Goal: Transaction & Acquisition: Purchase product/service

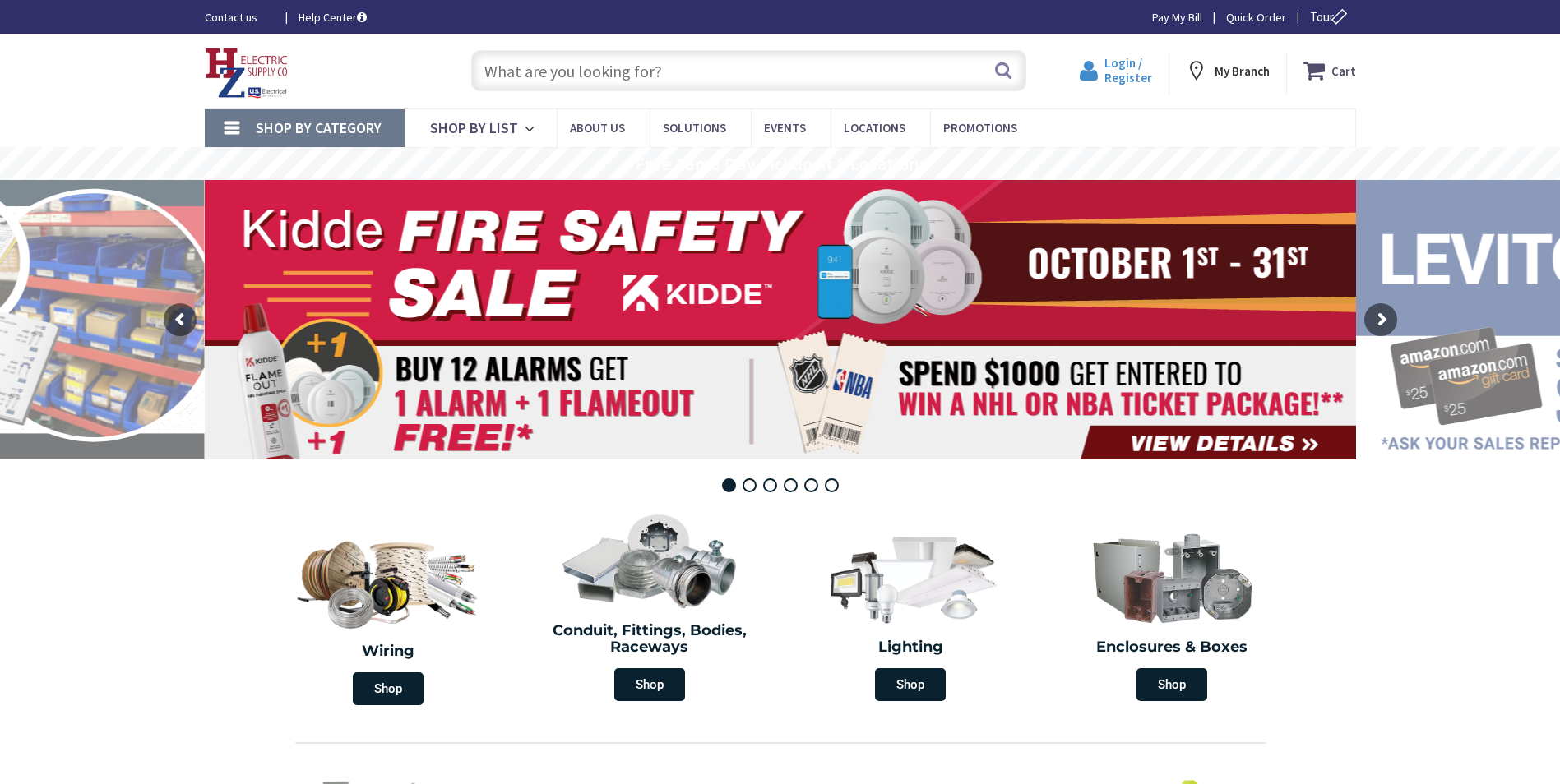
drag, startPoint x: 0, startPoint y: 0, endPoint x: 1125, endPoint y: 72, distance: 1127.3
click at [1125, 72] on span "Login / Register" at bounding box center [1128, 70] width 48 height 31
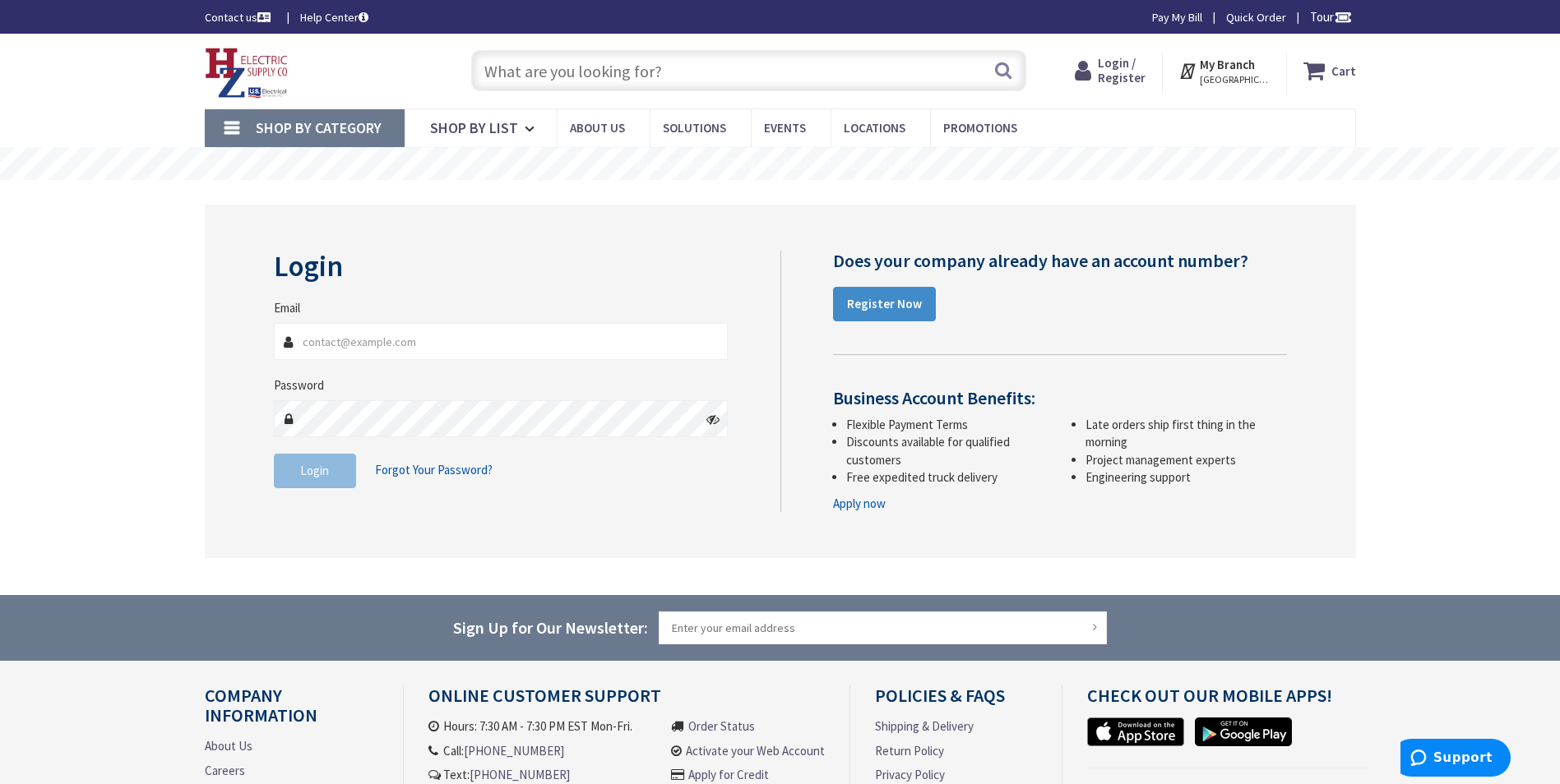
type input "[EMAIL_ADDRESS][DOMAIN_NAME]"
click at [310, 476] on span "Login" at bounding box center [314, 471] width 29 height 15
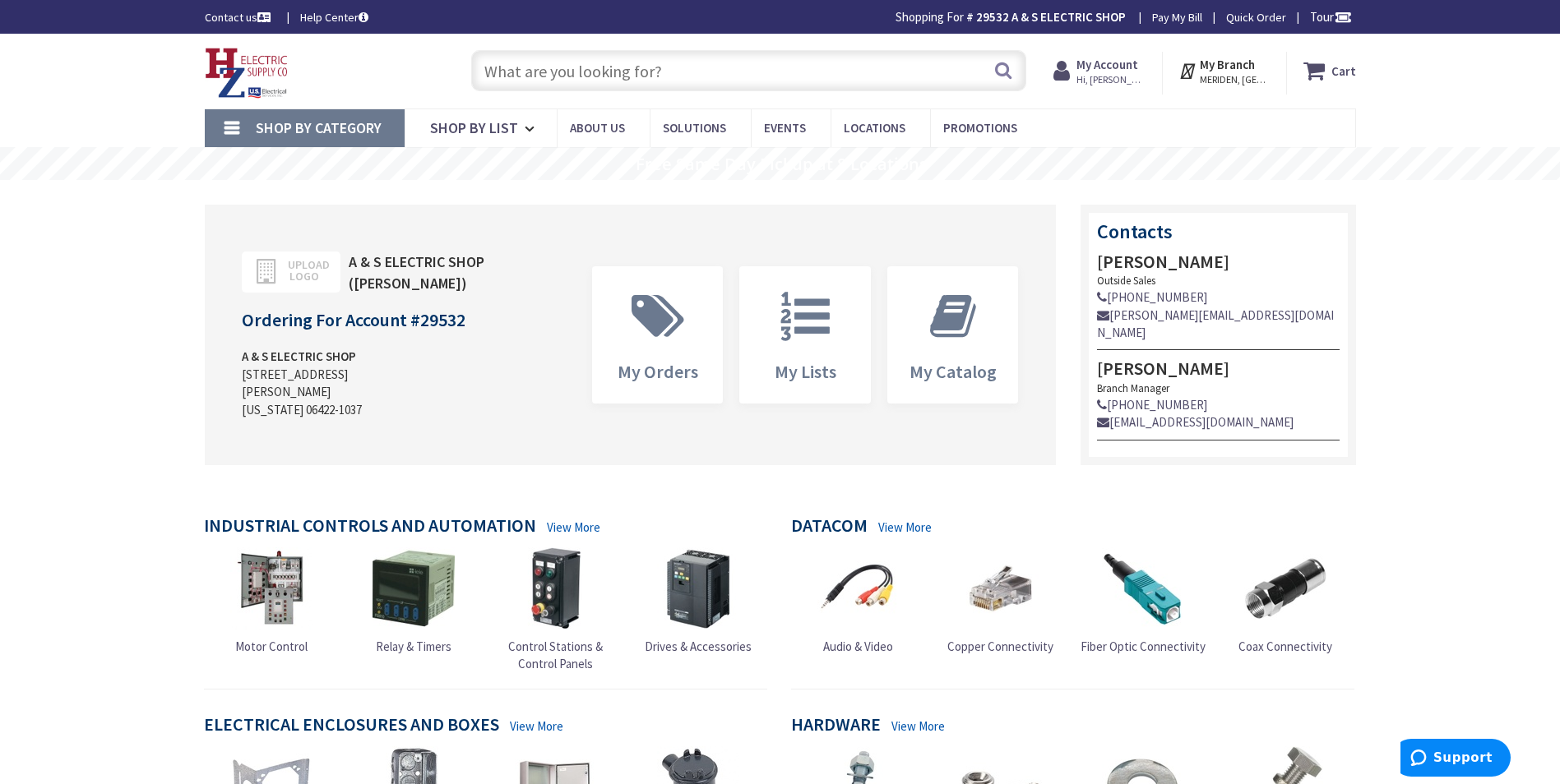
click at [656, 86] on input "text" at bounding box center [749, 70] width 556 height 41
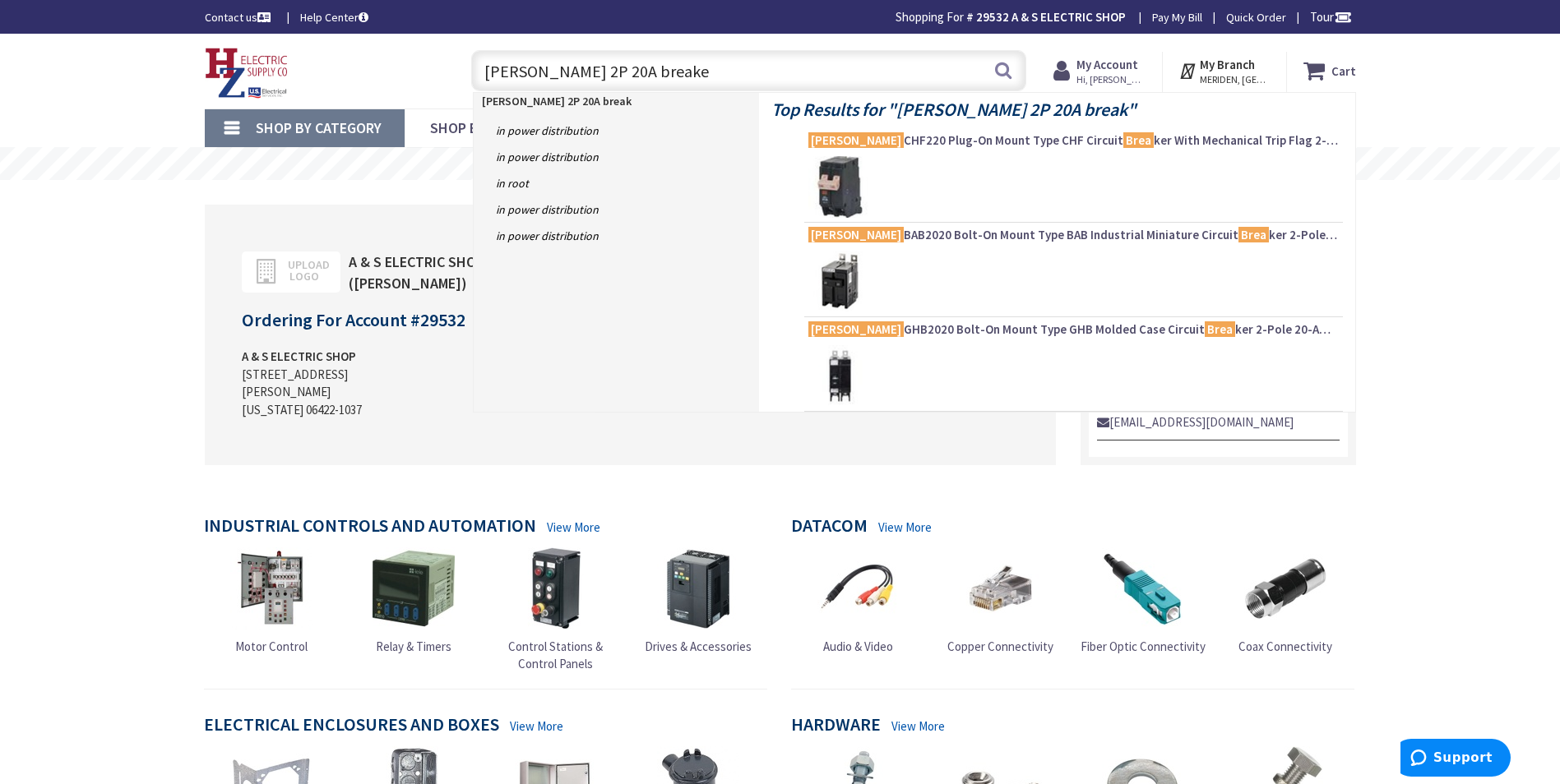
type input "eaton 2P 20A breaker"
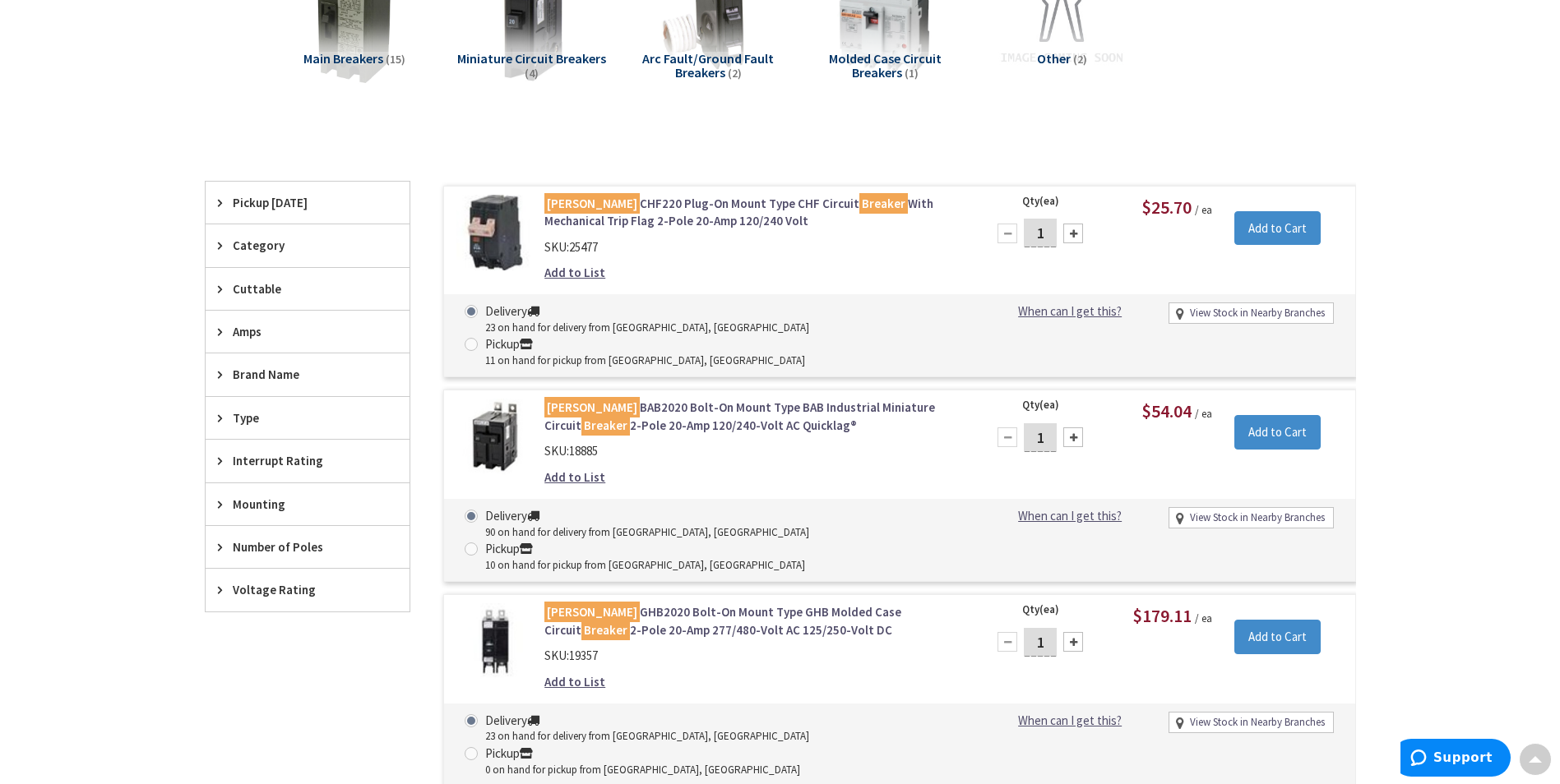
scroll to position [331, 0]
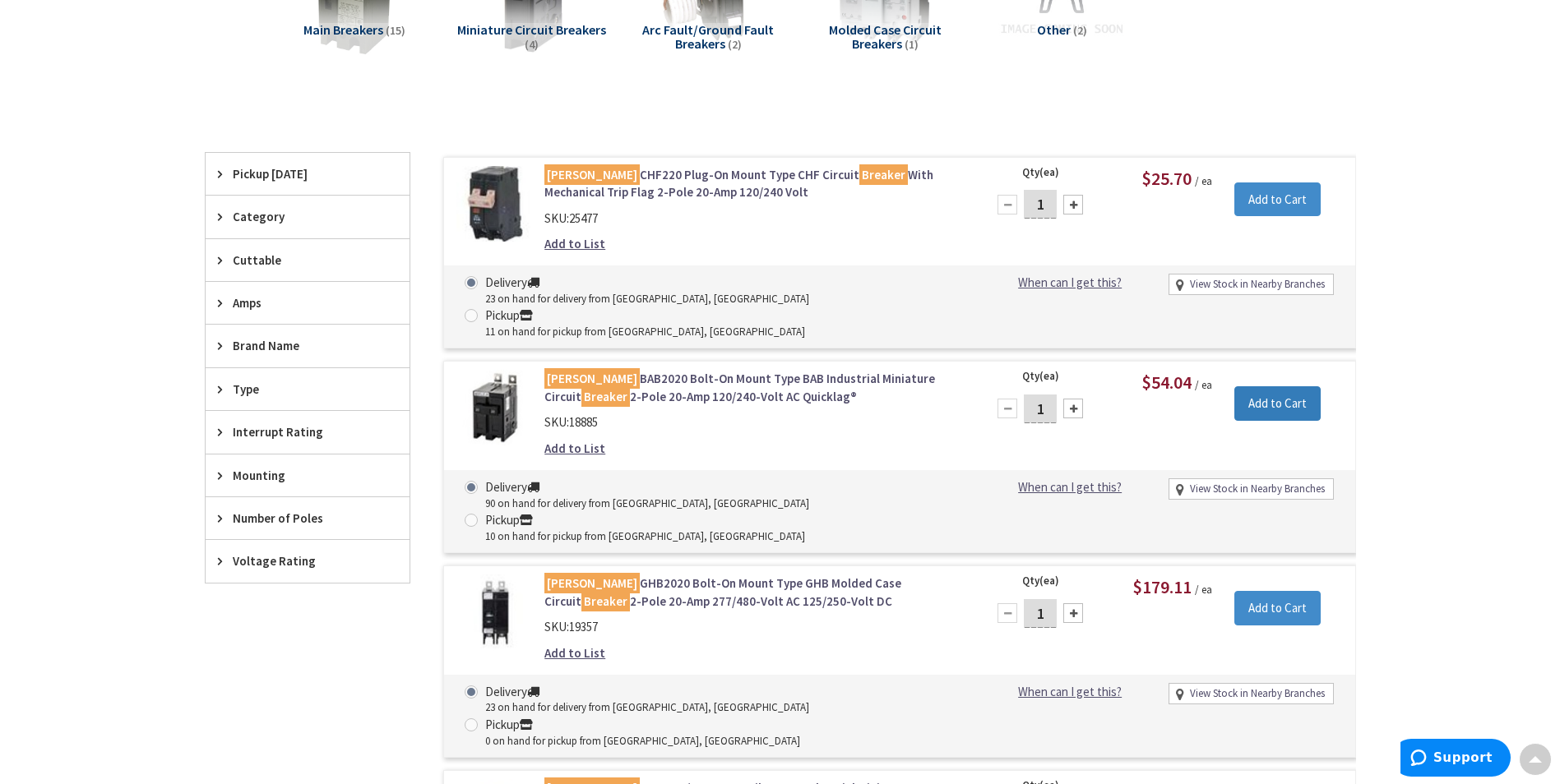
click at [1270, 386] on input "Add to Cart" at bounding box center [1277, 404] width 87 height 35
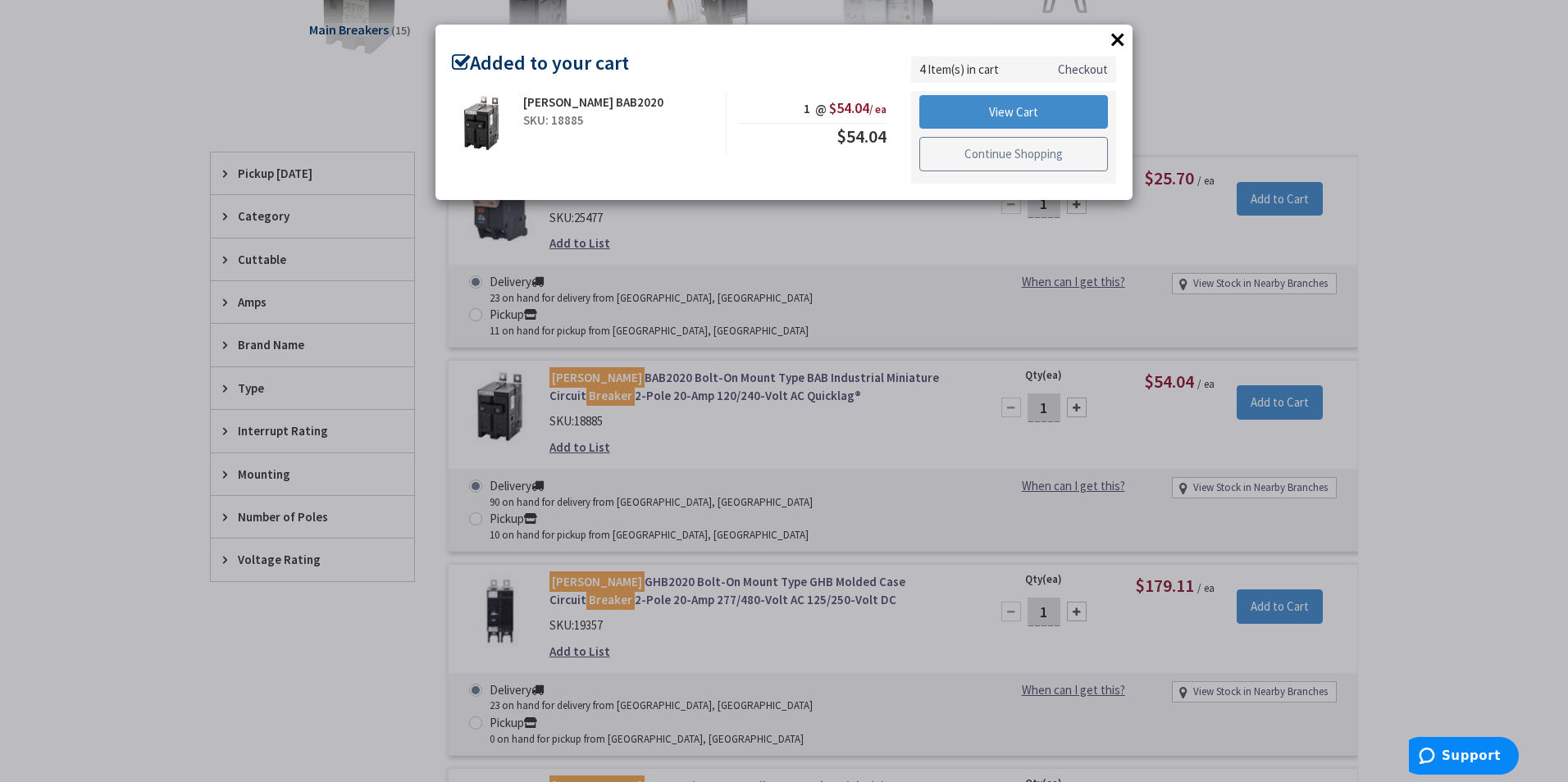
click at [1014, 154] on link "Continue Shopping" at bounding box center [1013, 154] width 189 height 34
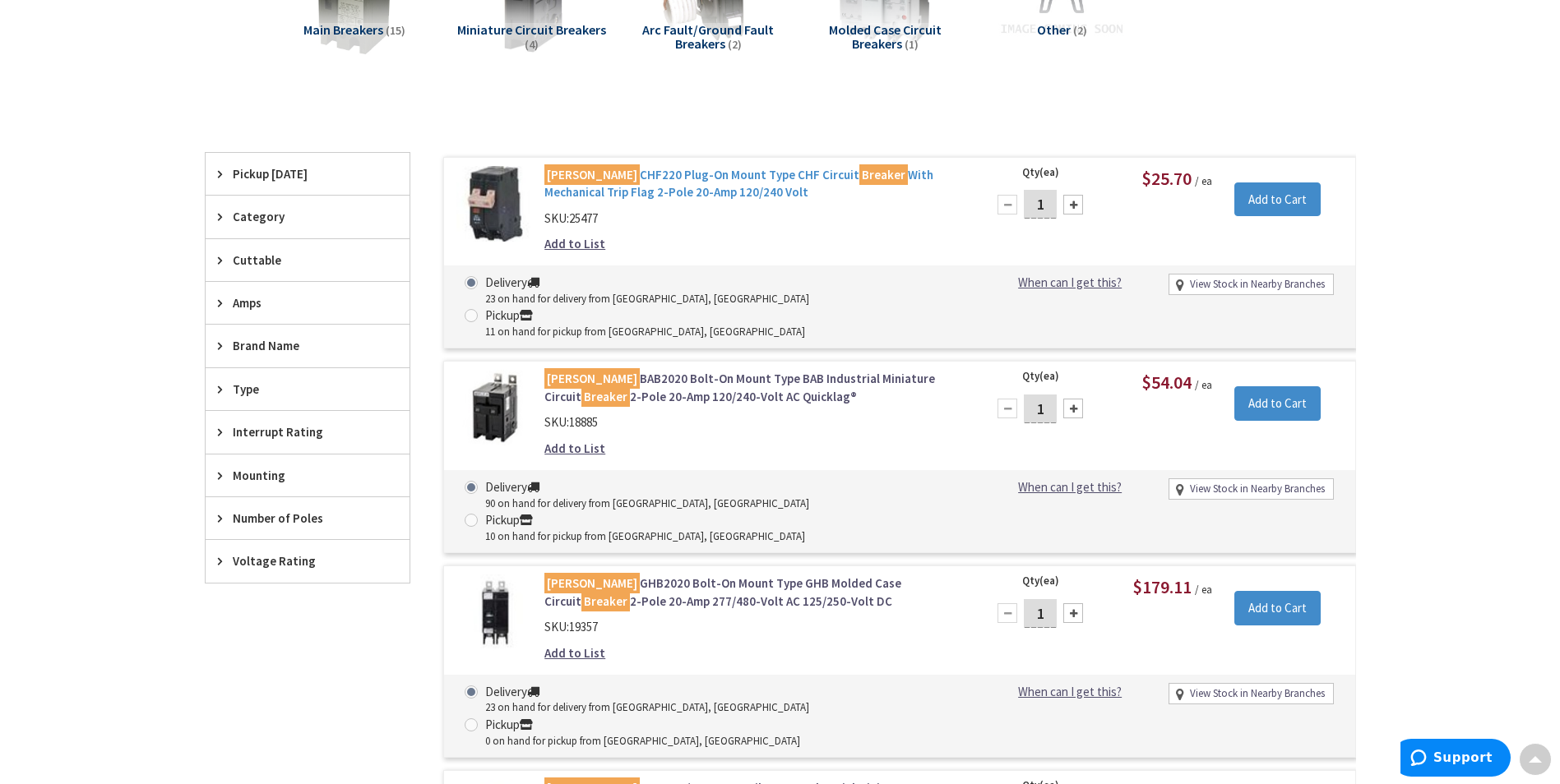
scroll to position [0, 0]
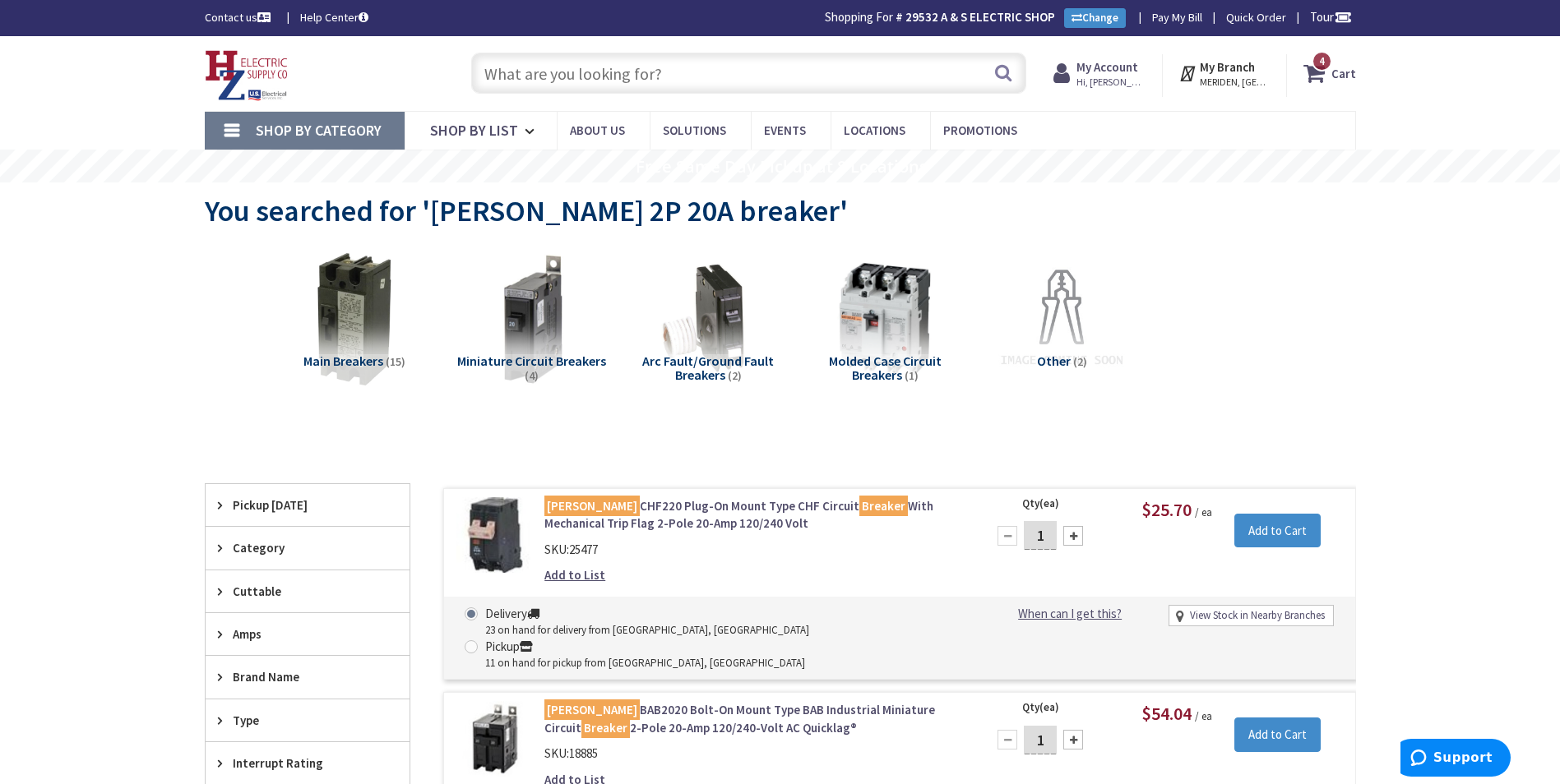
click at [508, 76] on input "text" at bounding box center [749, 73] width 556 height 41
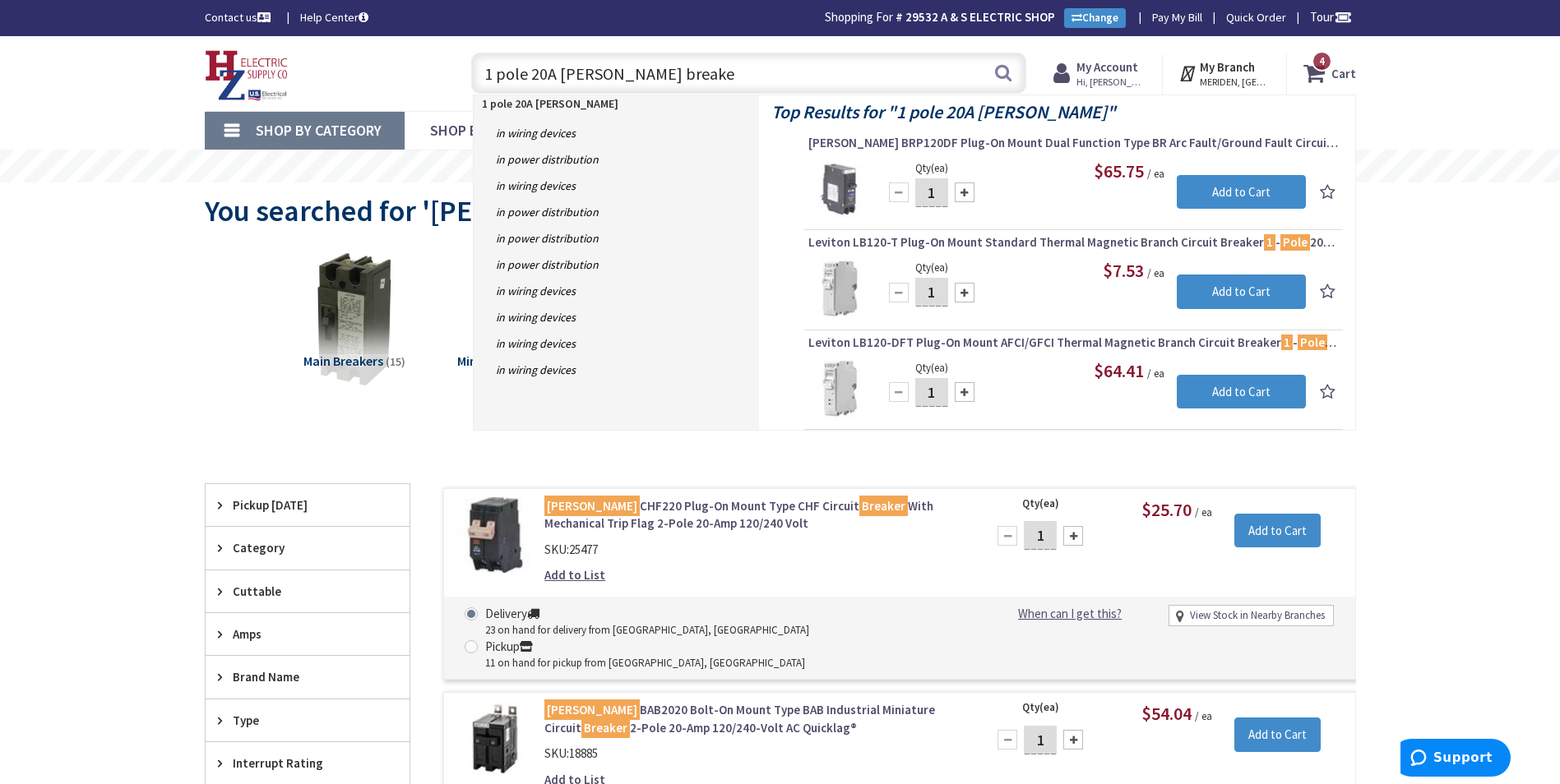
type input "1 pole 20A eaton breaker"
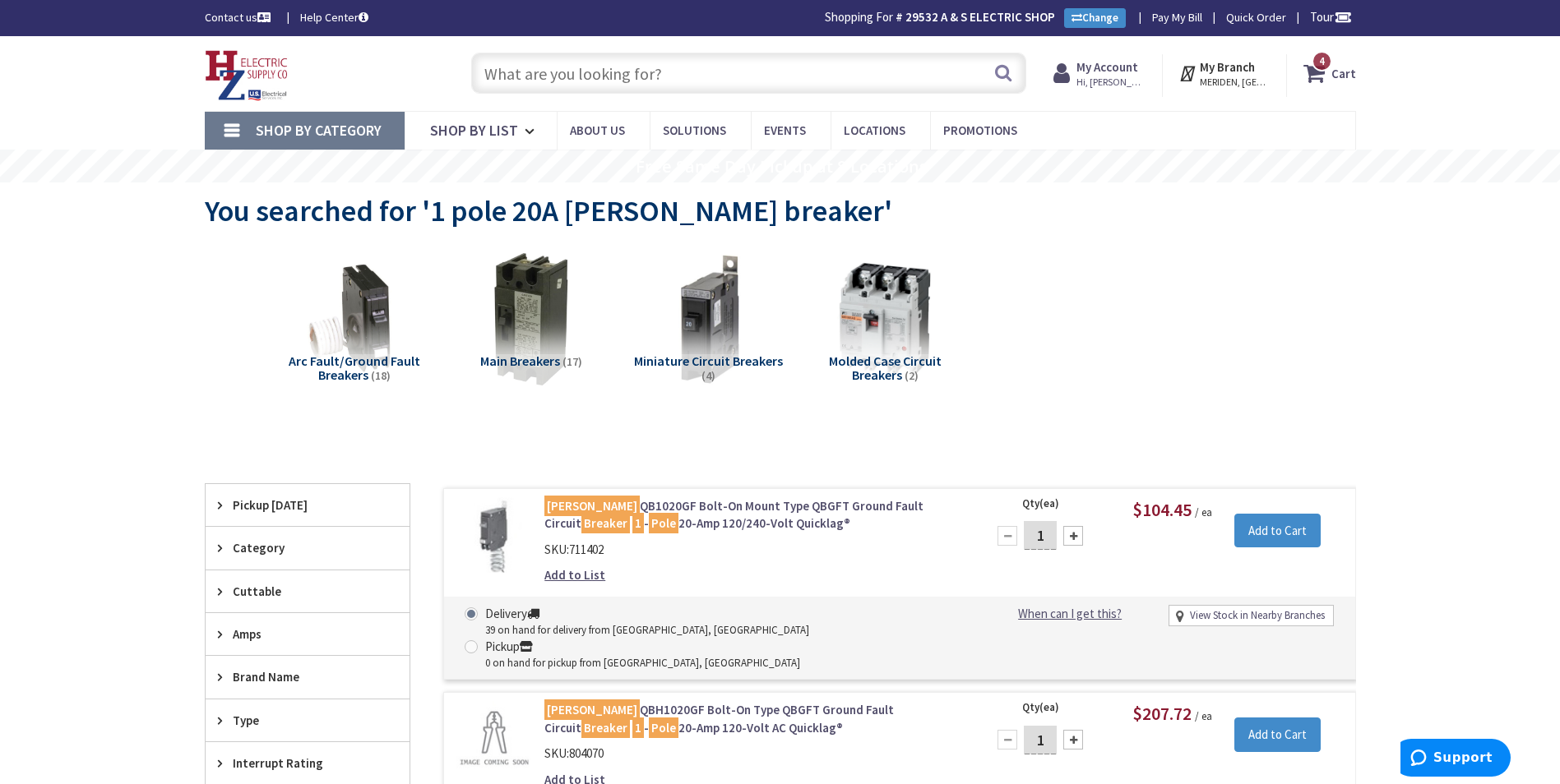
click at [1331, 75] on icon at bounding box center [1317, 73] width 28 height 30
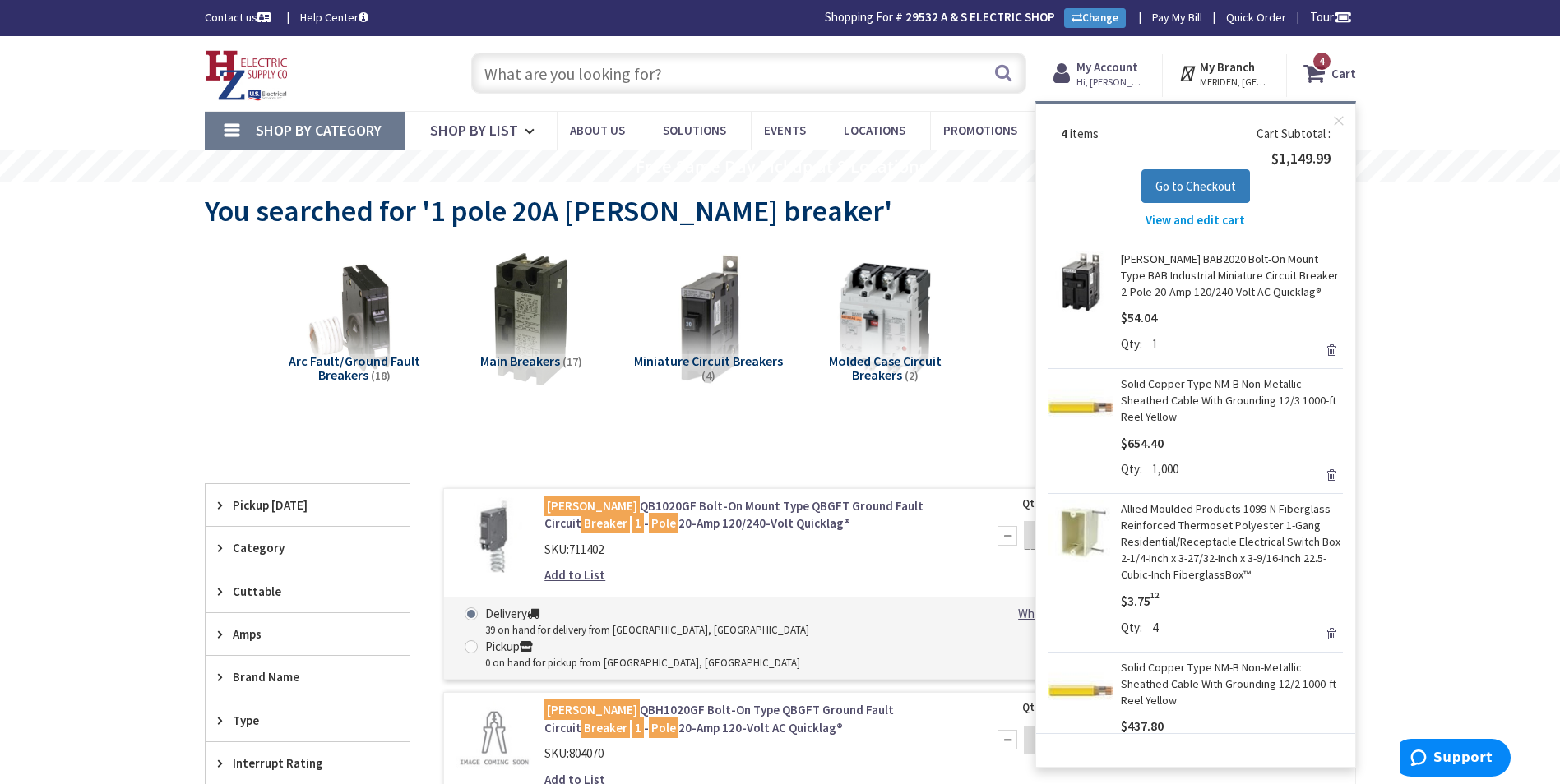
click at [1170, 180] on span "Go to Checkout" at bounding box center [1196, 186] width 81 height 15
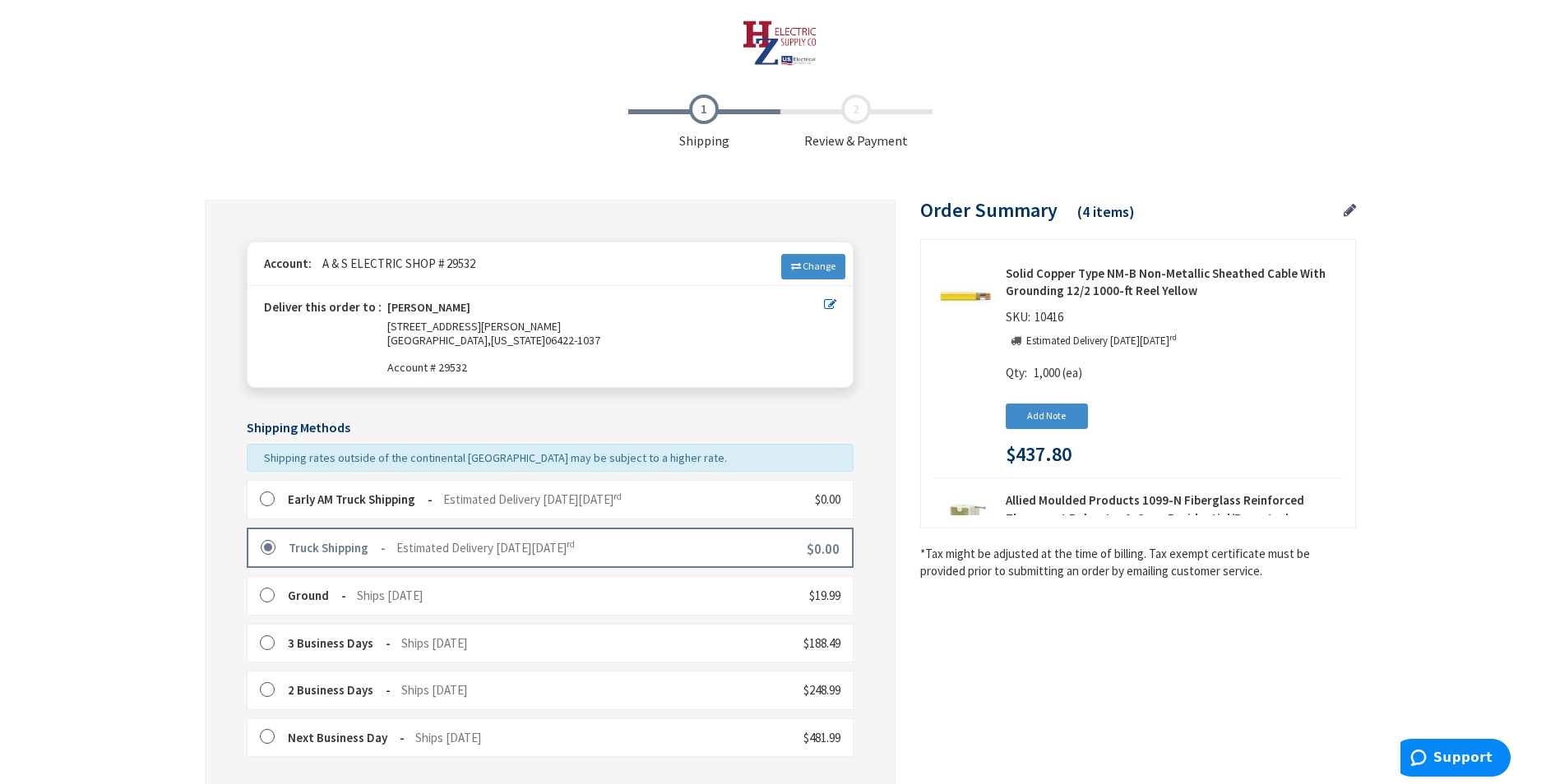
click at [958, 219] on span "Order Summary" at bounding box center [988, 209] width 137 height 26
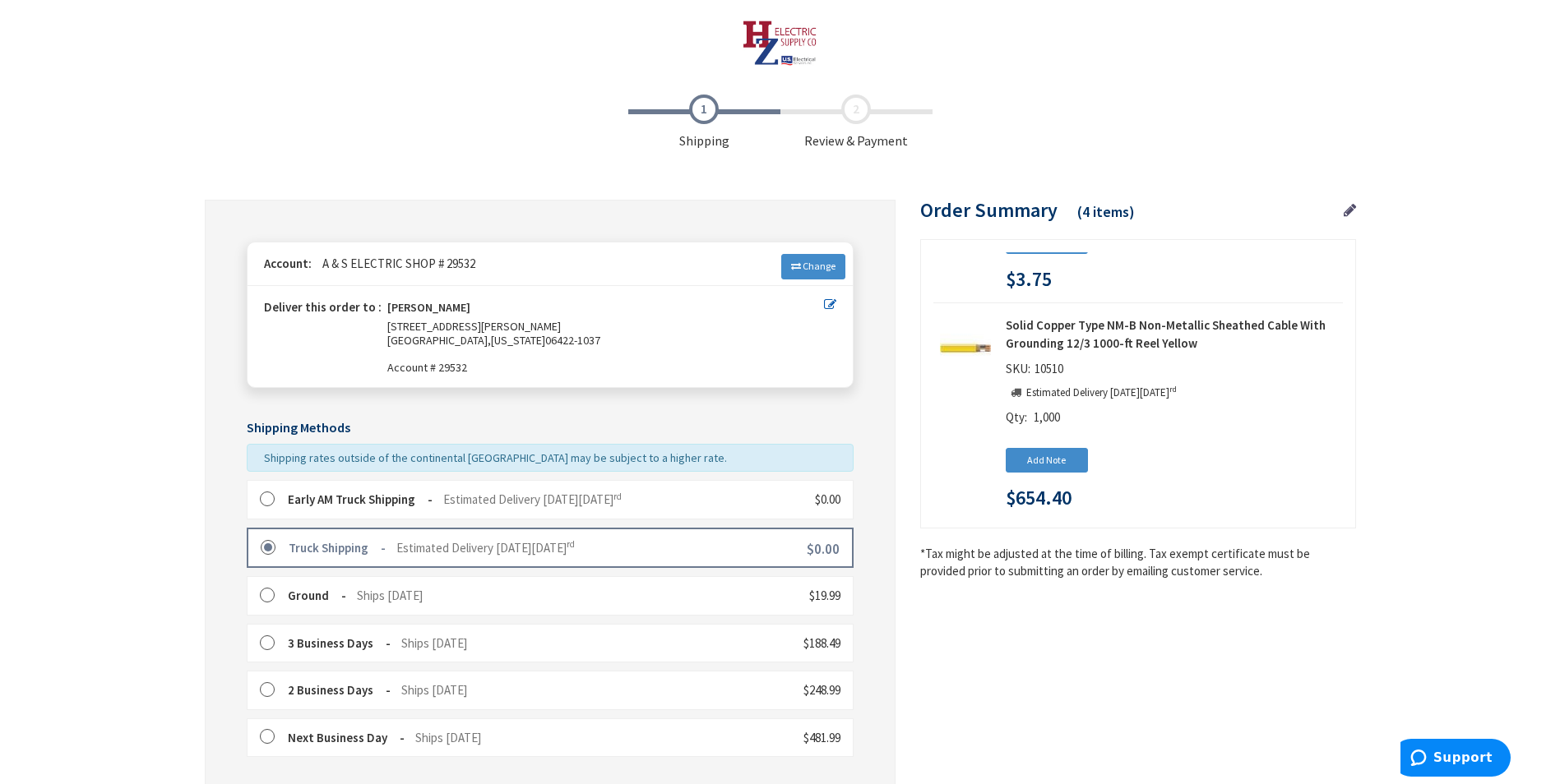
scroll to position [406, 0]
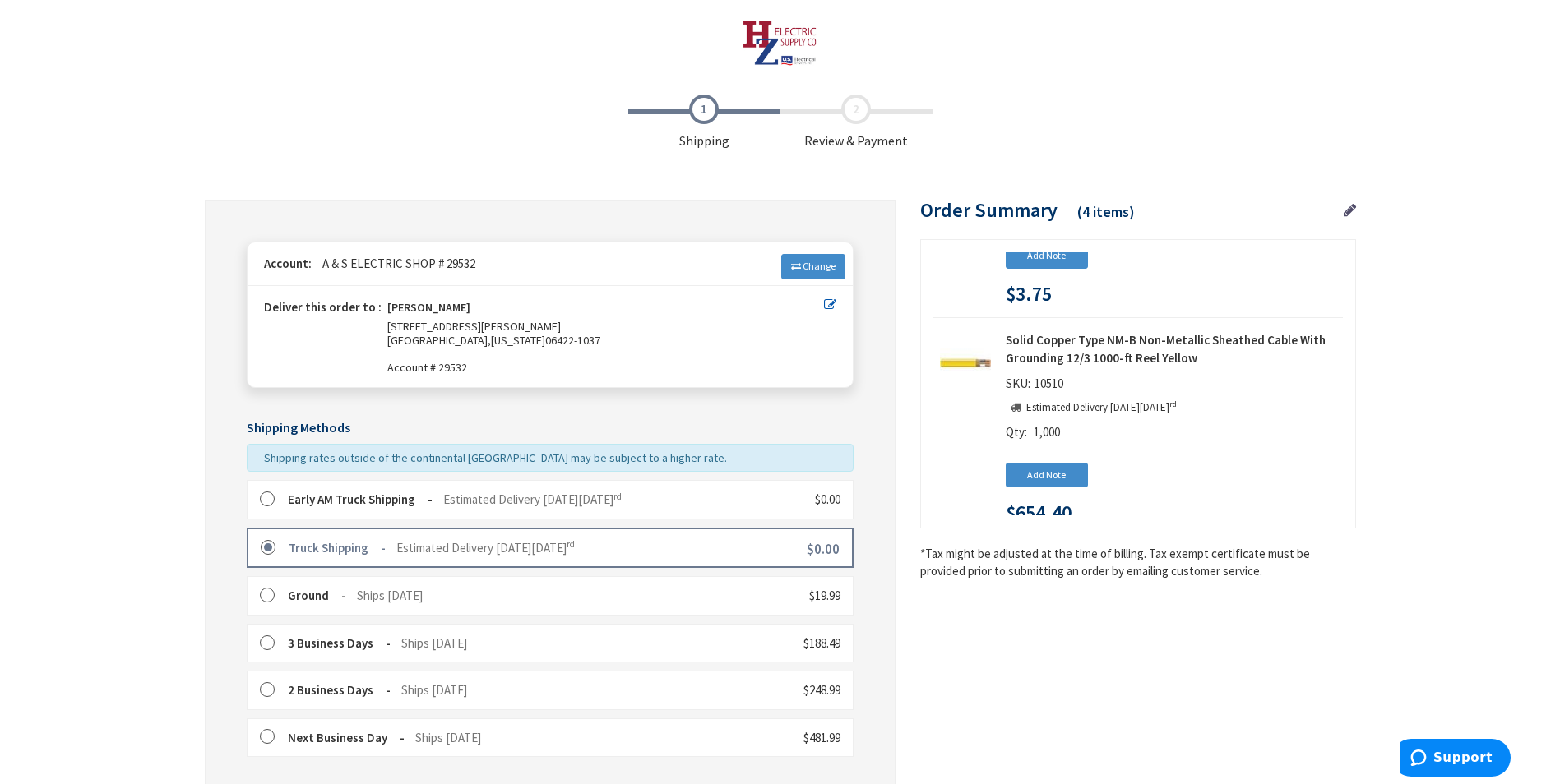
click at [700, 115] on span "Shipping" at bounding box center [705, 122] width 152 height 56
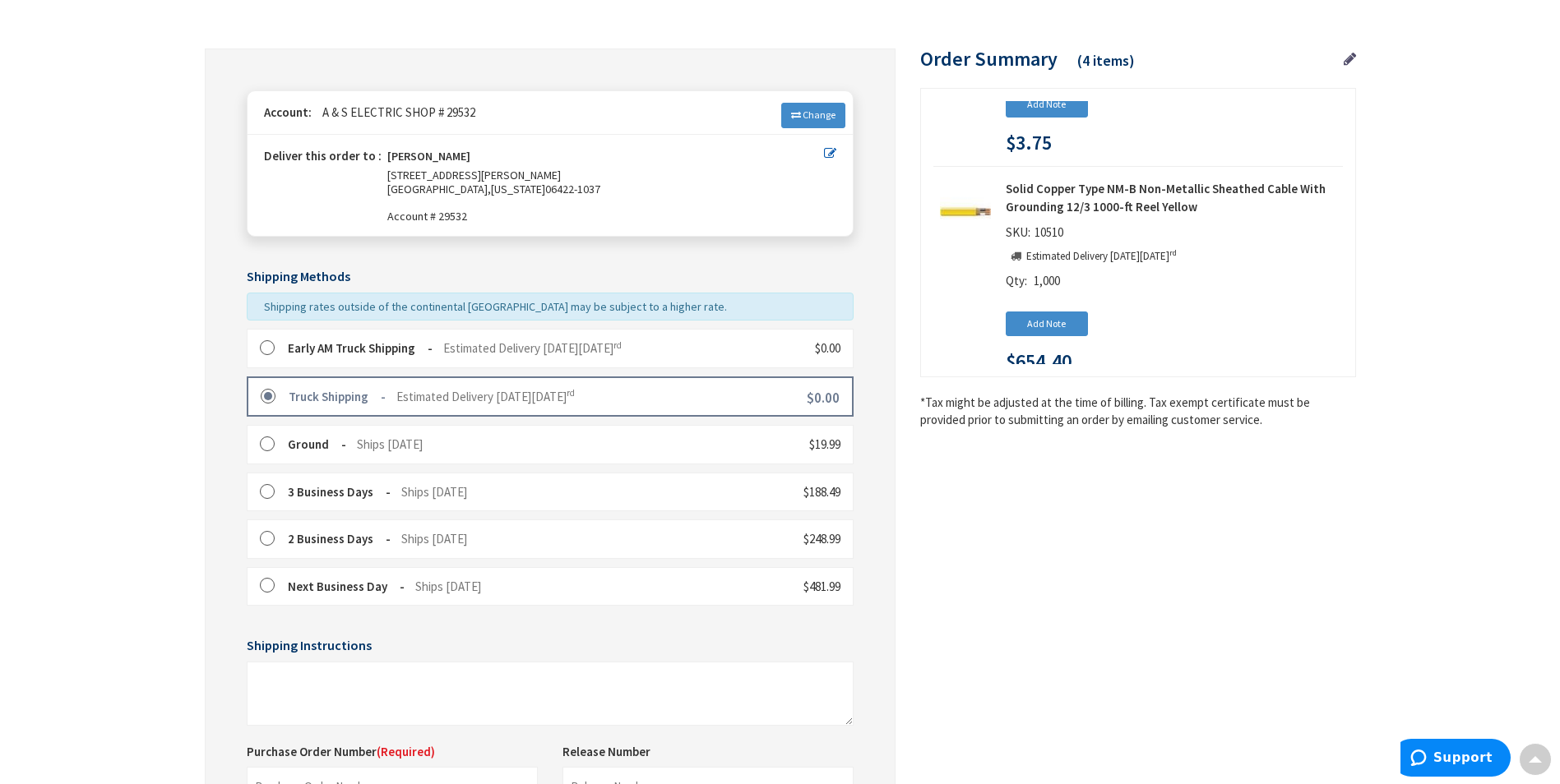
scroll to position [0, 0]
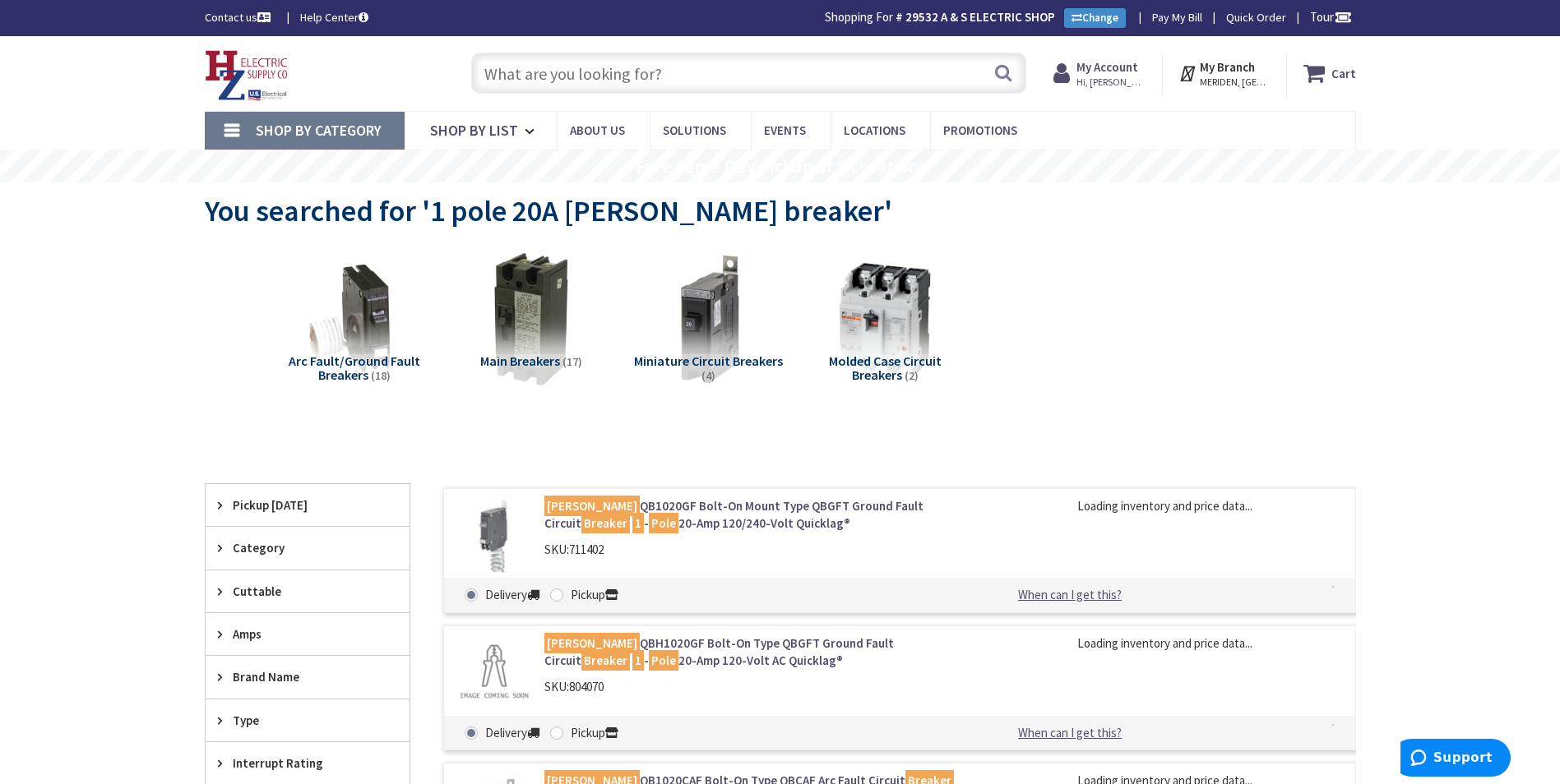
click at [1330, 77] on icon at bounding box center [1317, 73] width 28 height 30
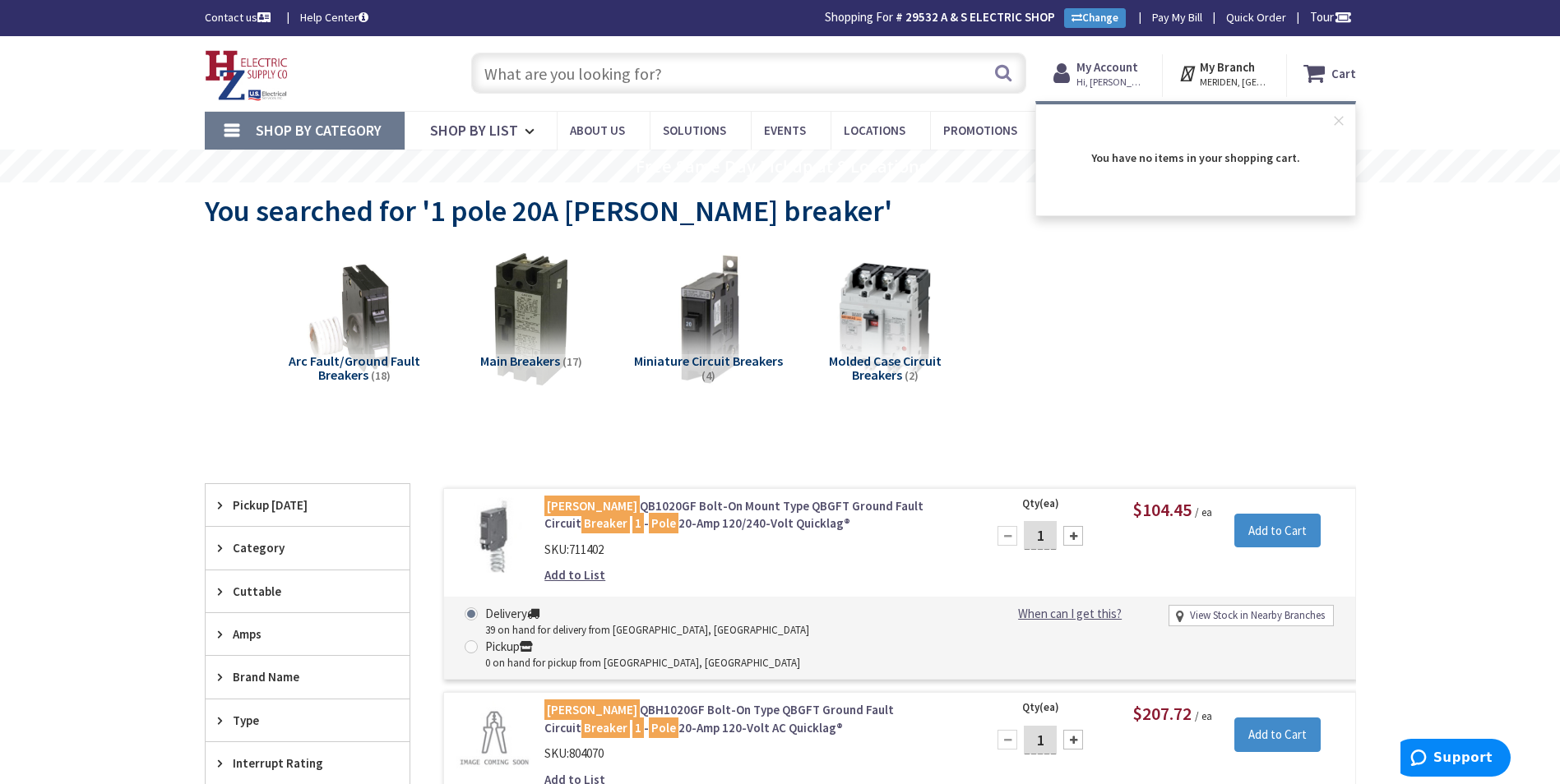
click at [1246, 279] on div "Arc Fault/Ground Fault Breakers (18) Main Breakers (17) Miniature Circuit Break…" at bounding box center [780, 332] width 1094 height 177
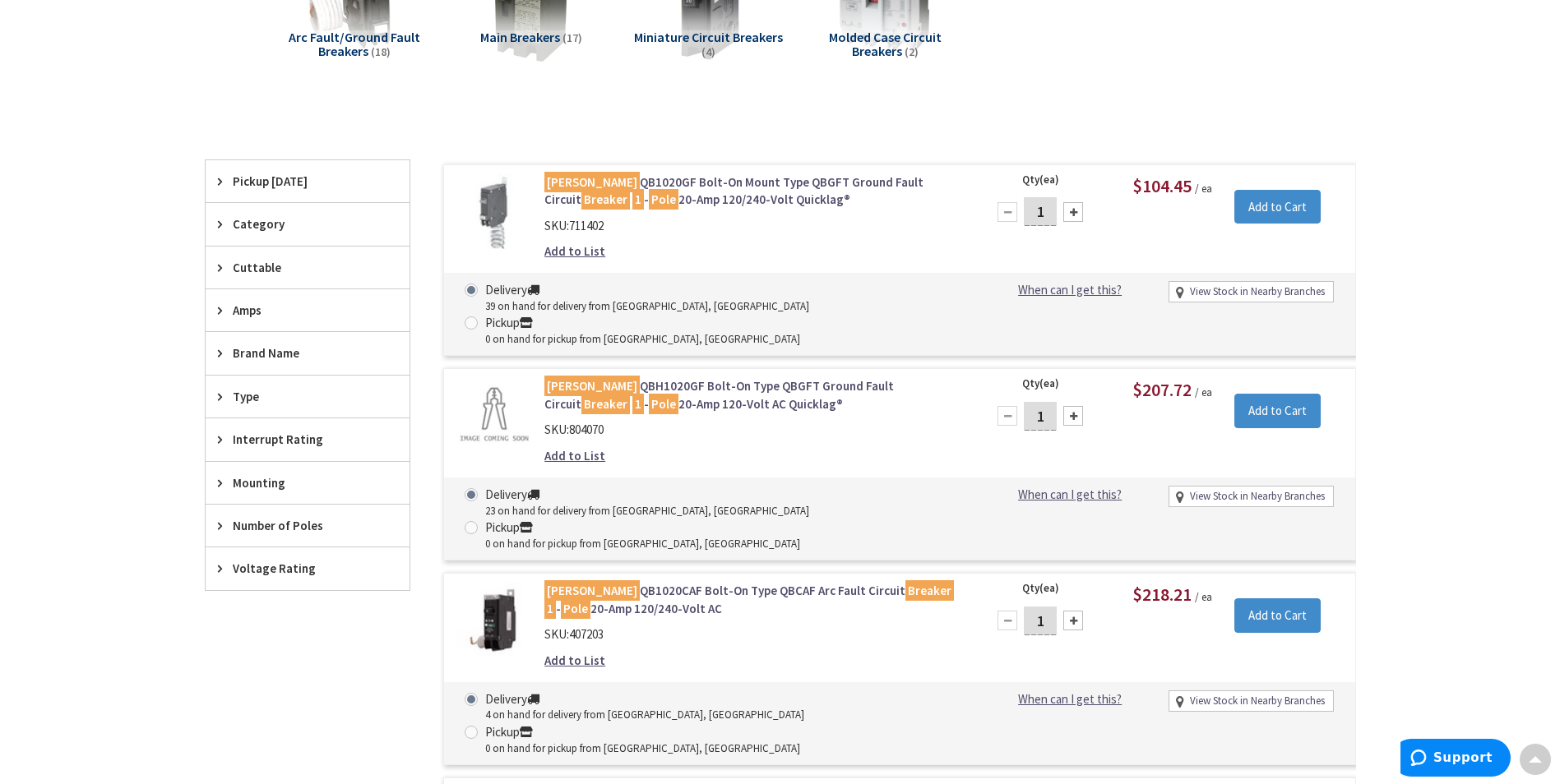
scroll to position [411, 0]
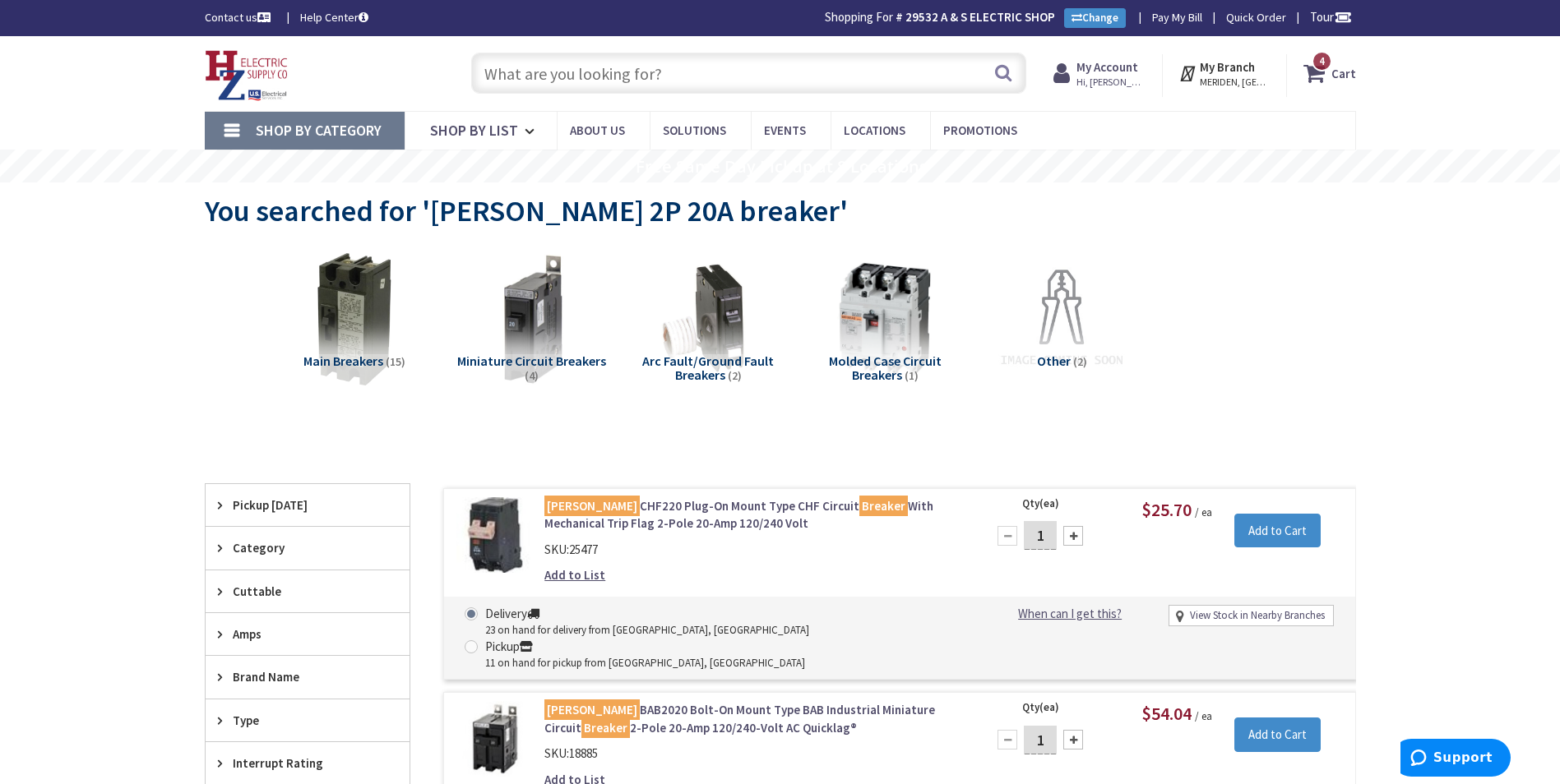
click at [1324, 71] on span "4 4 items" at bounding box center [1322, 61] width 20 height 20
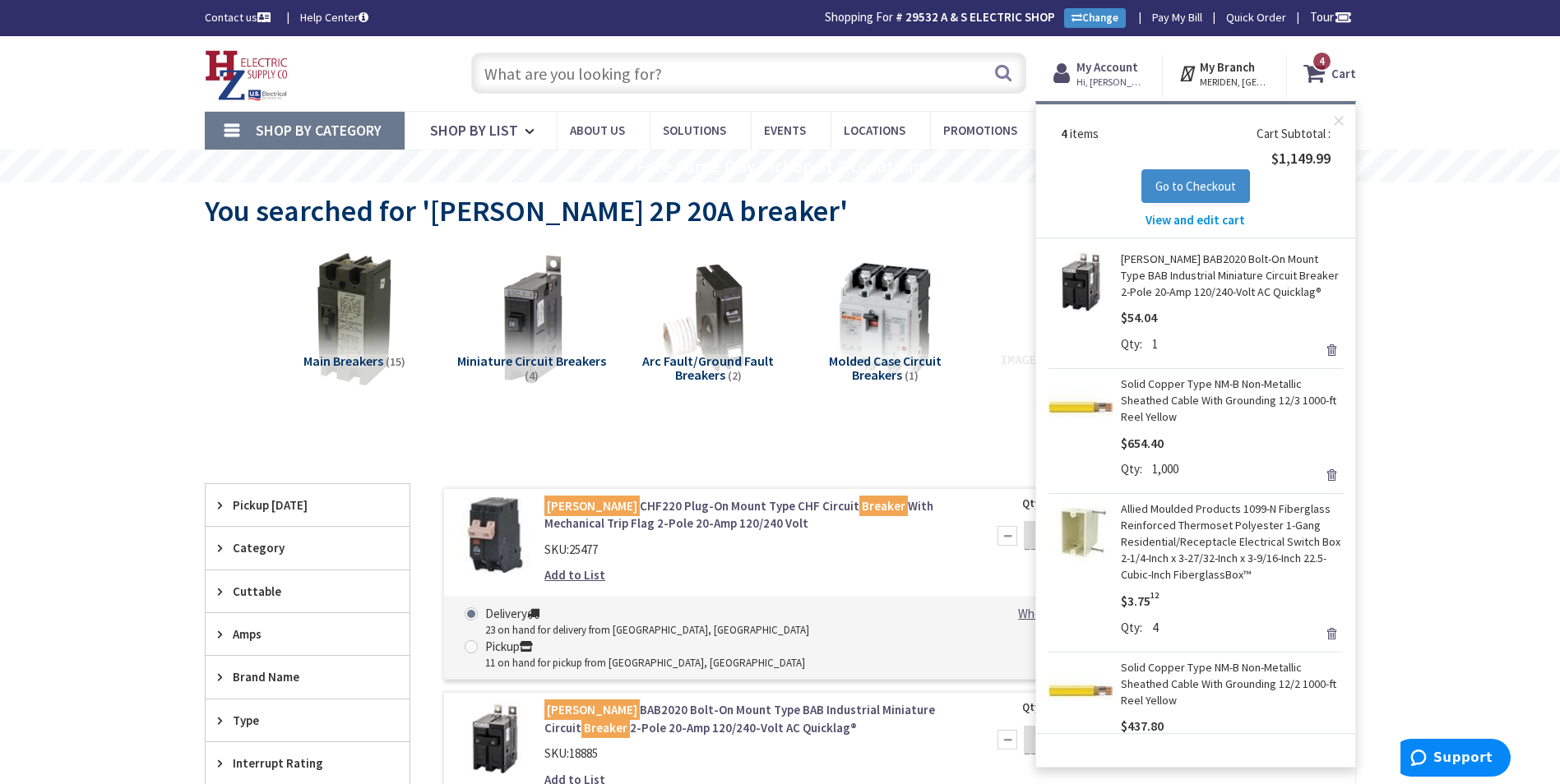
click at [1157, 223] on span "View and edit cart" at bounding box center [1196, 220] width 100 height 15
click at [1162, 222] on span "View and edit cart" at bounding box center [1196, 220] width 100 height 15
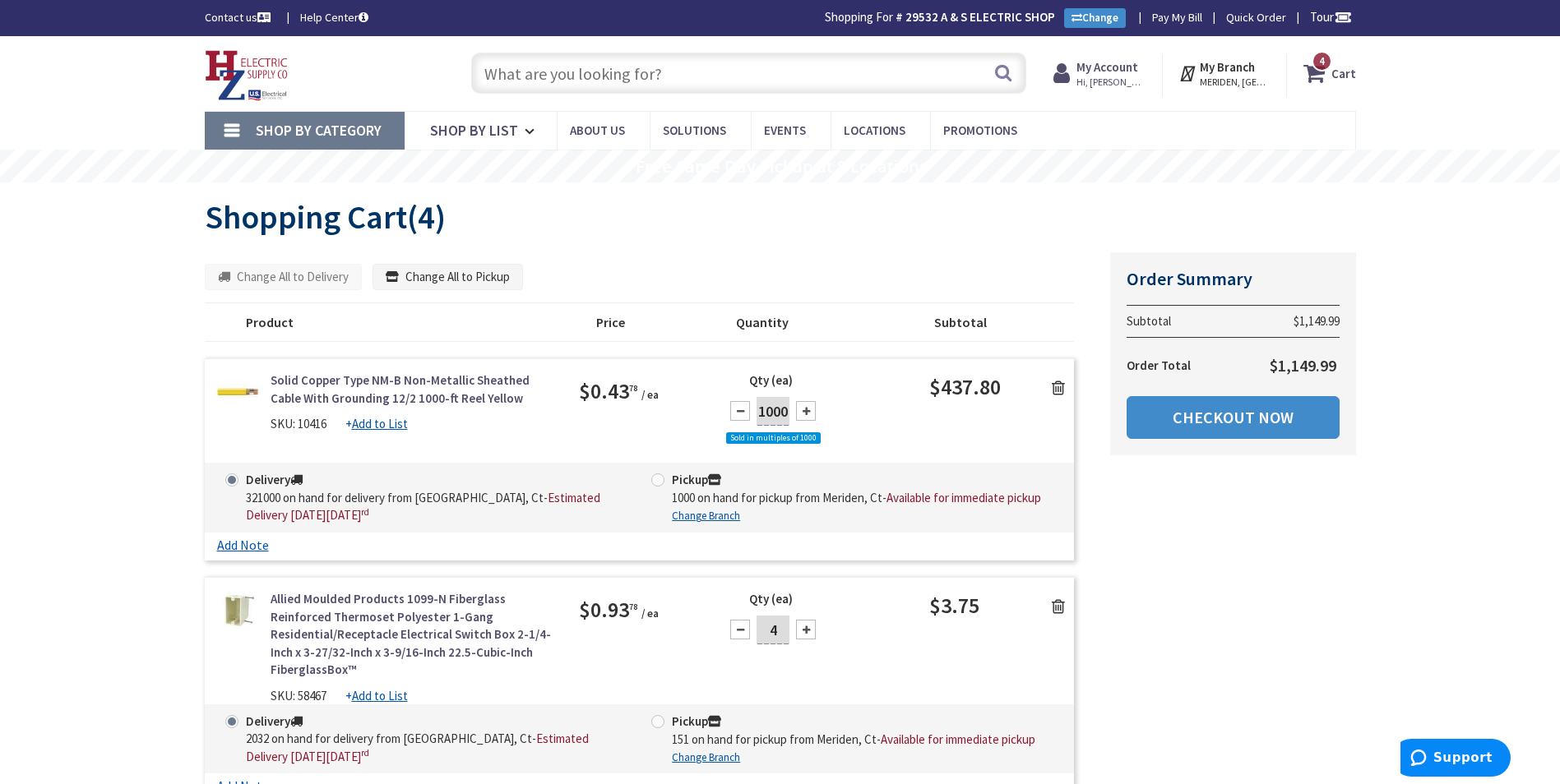
click at [1056, 380] on icon at bounding box center [1058, 387] width 13 height 16
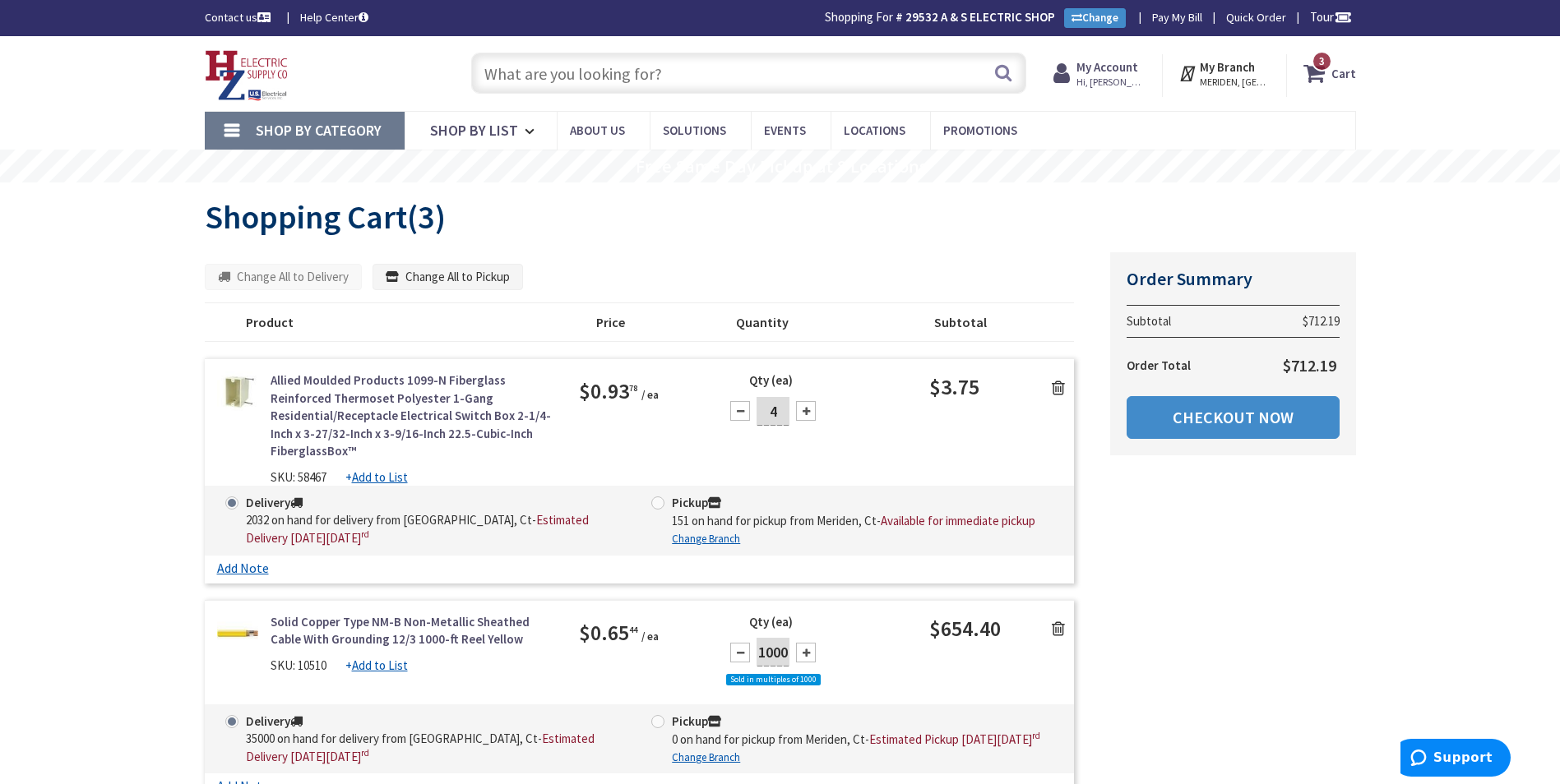
click at [1057, 396] on icon at bounding box center [1058, 387] width 13 height 16
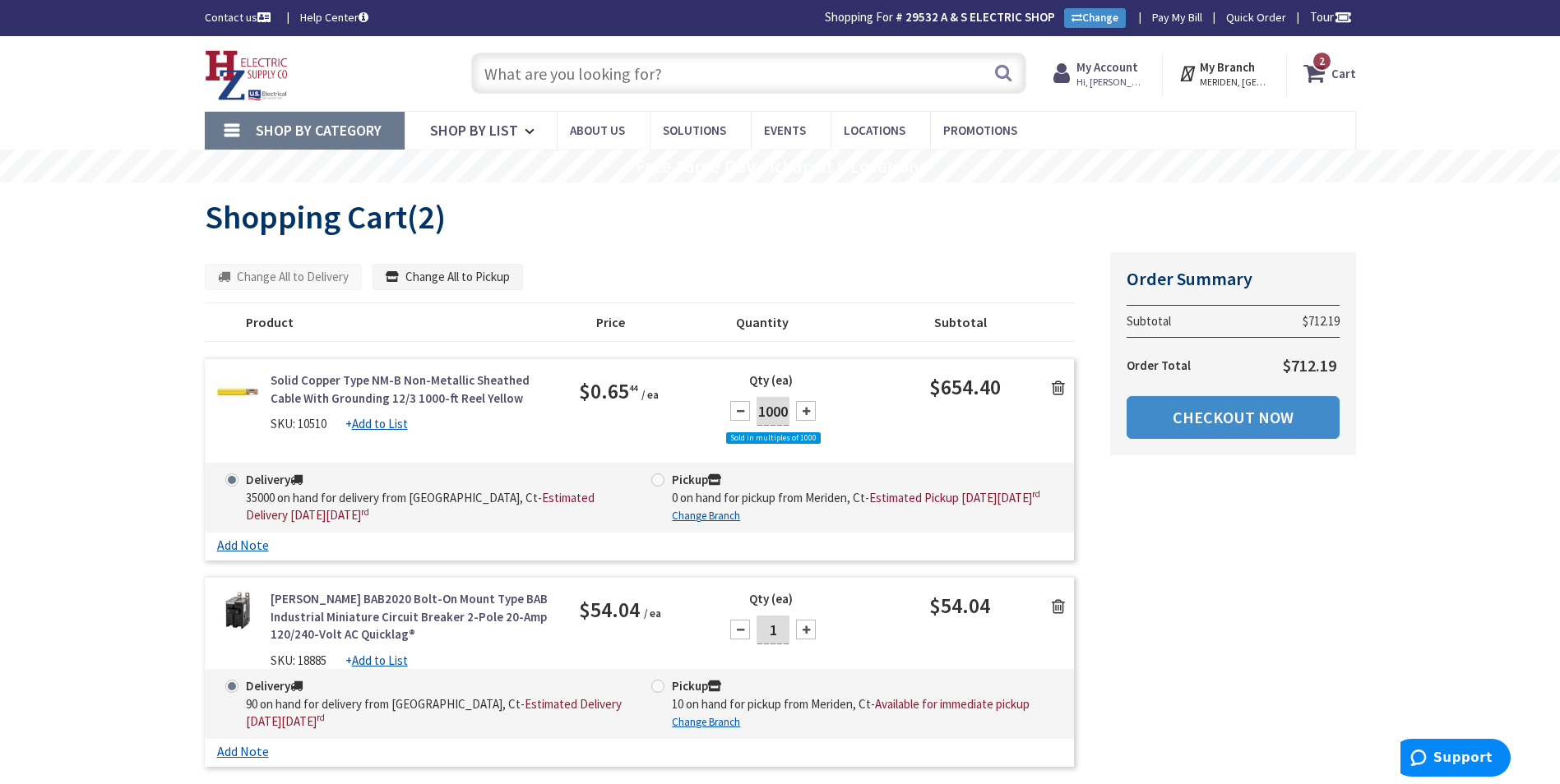
click at [1056, 393] on icon at bounding box center [1058, 387] width 13 height 16
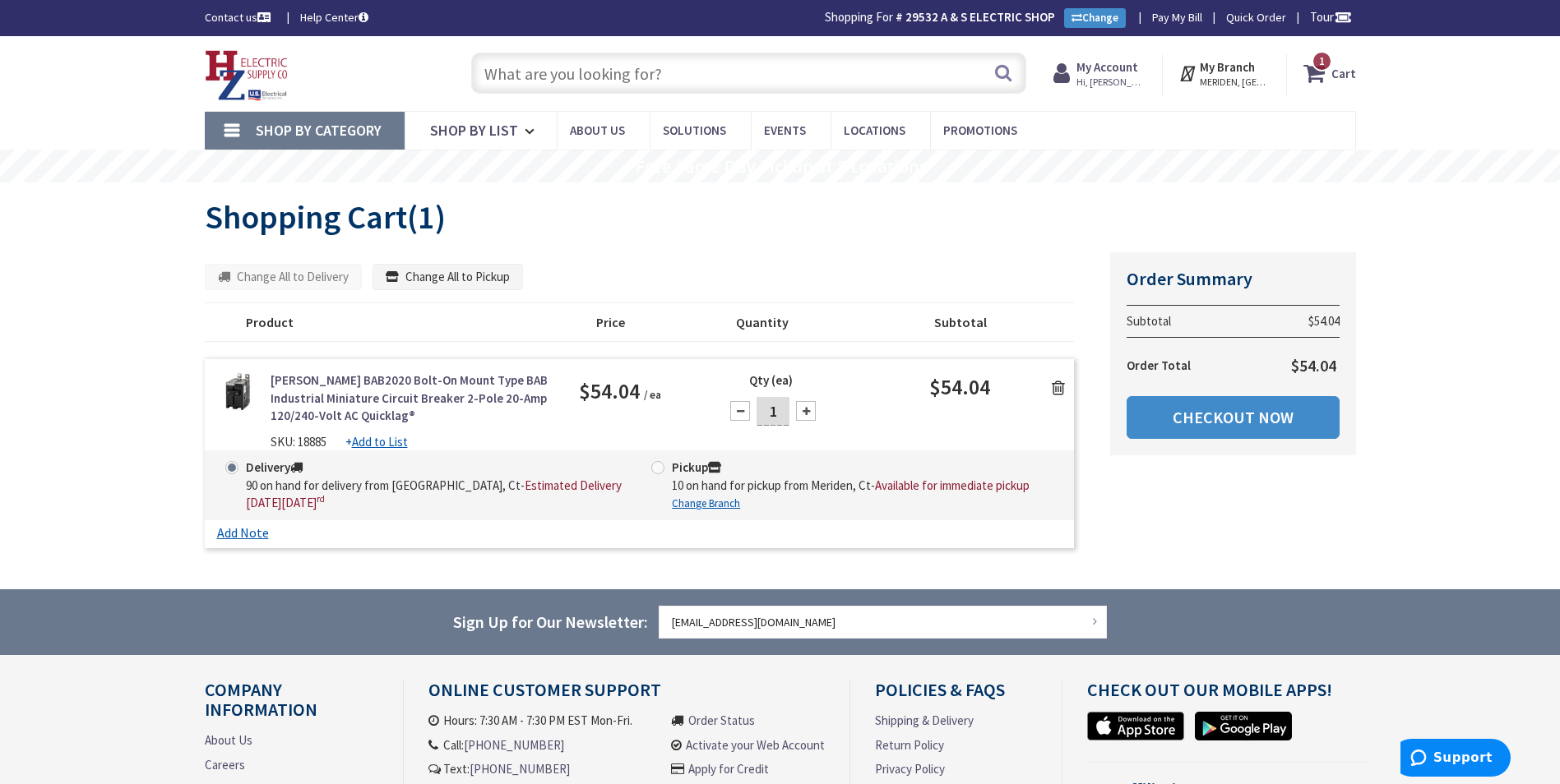
click at [1396, 371] on main "Shopping Cart Shopping Cart (1) Summary Order Summary Subtotal $54.04 Order Tot…" at bounding box center [780, 386] width 1233 height 407
